Goal: Task Accomplishment & Management: Use online tool/utility

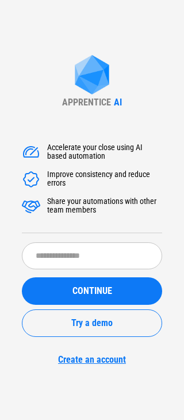
click at [88, 249] on input "text" at bounding box center [92, 256] width 140 height 27
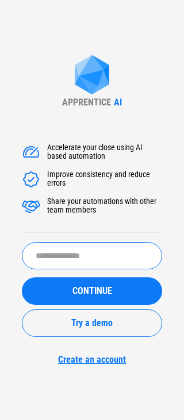
click at [111, 261] on input "text" at bounding box center [92, 256] width 140 height 27
type input "**********"
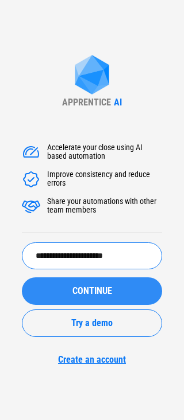
click at [88, 295] on span "CONTINUE" at bounding box center [92, 291] width 40 height 9
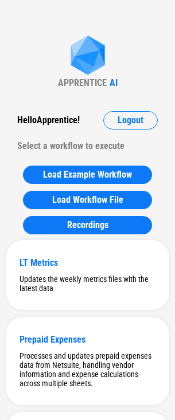
click at [85, 137] on div "Select a workflow to execute" at bounding box center [87, 146] width 140 height 18
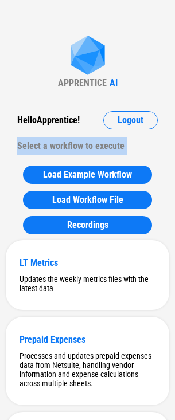
click at [85, 137] on div "Select a workflow to execute" at bounding box center [87, 146] width 140 height 18
click at [99, 149] on div "Select a workflow to execute" at bounding box center [87, 146] width 140 height 18
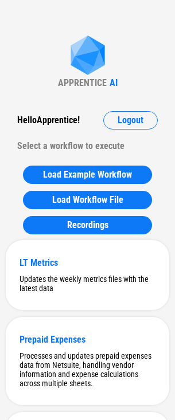
click at [104, 140] on div "Select a workflow to execute" at bounding box center [87, 146] width 140 height 18
click at [106, 142] on div "Select a workflow to execute" at bounding box center [87, 146] width 140 height 18
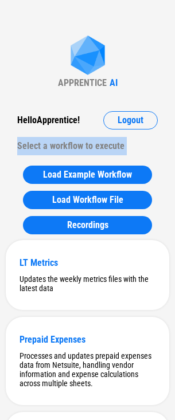
click at [106, 142] on div "Select a workflow to execute" at bounding box center [87, 146] width 140 height 18
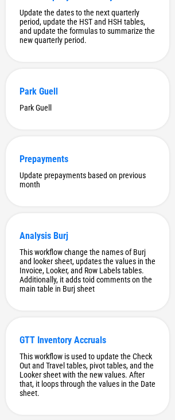
scroll to position [1513, 0]
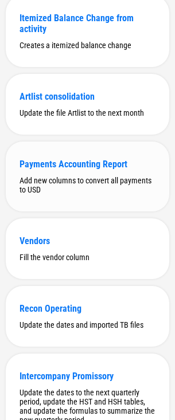
drag, startPoint x: 94, startPoint y: 242, endPoint x: 105, endPoint y: 214, distance: 29.6
click at [105, 194] on div "Add new columns to convert all payments to USD" at bounding box center [87, 185] width 136 height 18
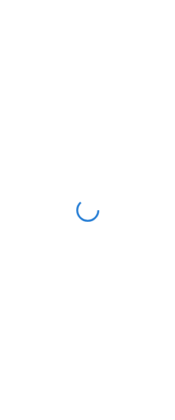
scroll to position [0, 0]
